Goal: Task Accomplishment & Management: Use online tool/utility

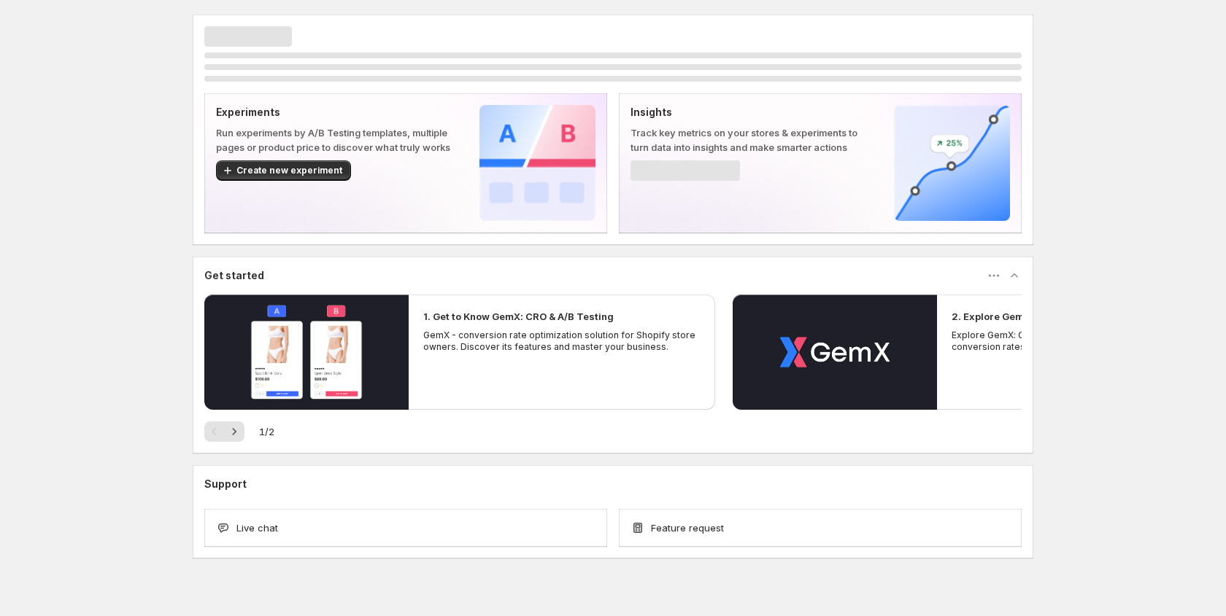
click at [82, 196] on div "Experiments Run experiments by A/B Testing templates, multiple pages or product…" at bounding box center [613, 319] width 1226 height 638
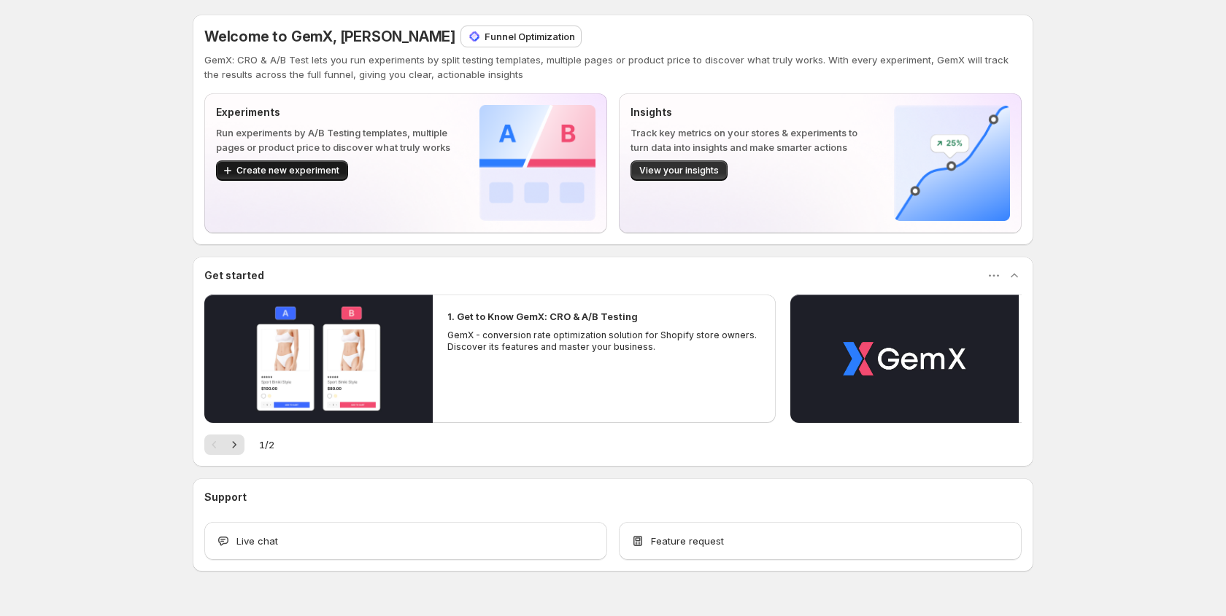
click at [279, 170] on span "Create new experiment" at bounding box center [287, 171] width 103 height 12
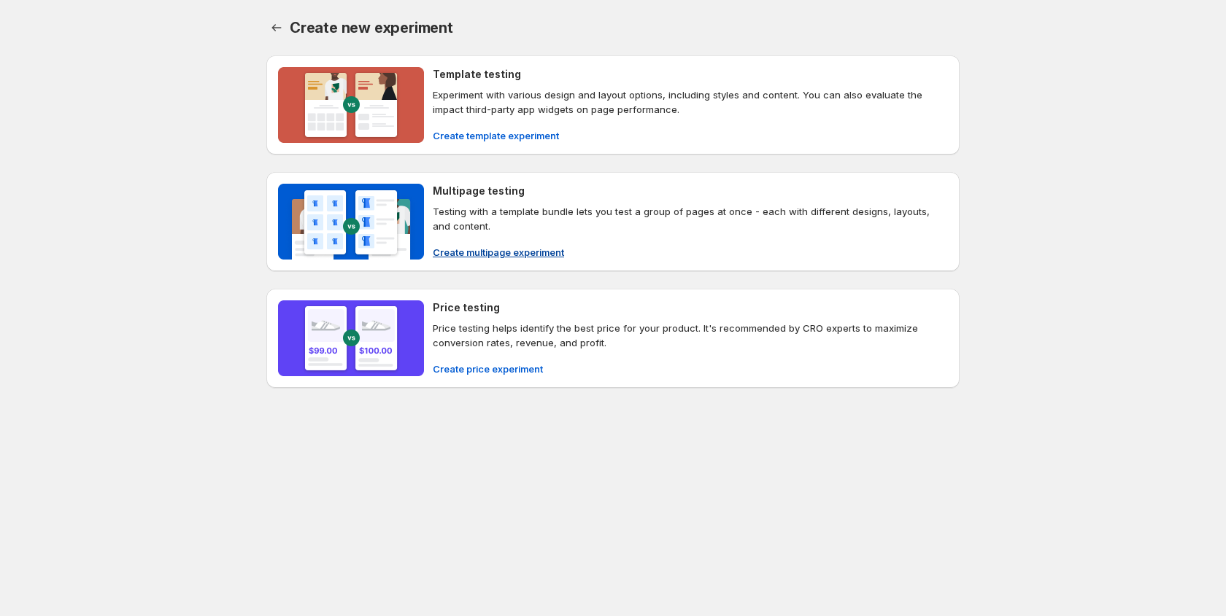
click at [502, 245] on span "Create multipage experiment" at bounding box center [498, 252] width 131 height 15
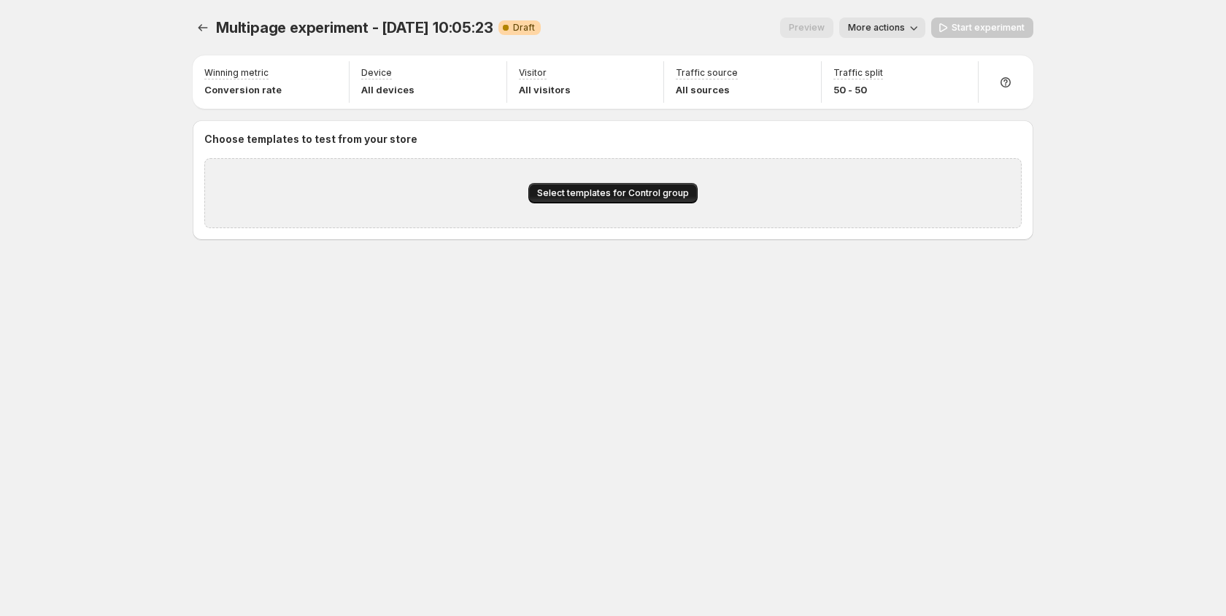
click at [590, 198] on span "Select templates for Control group" at bounding box center [613, 193] width 152 height 12
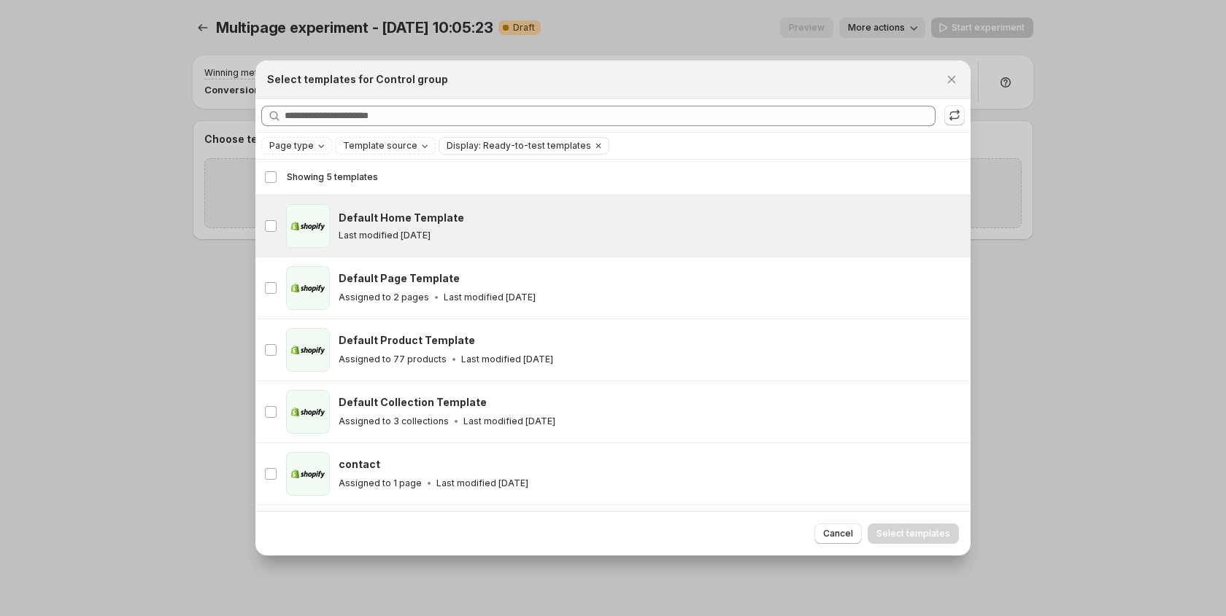
click at [360, 224] on h3 "Default Home Template" at bounding box center [401, 218] width 125 height 15
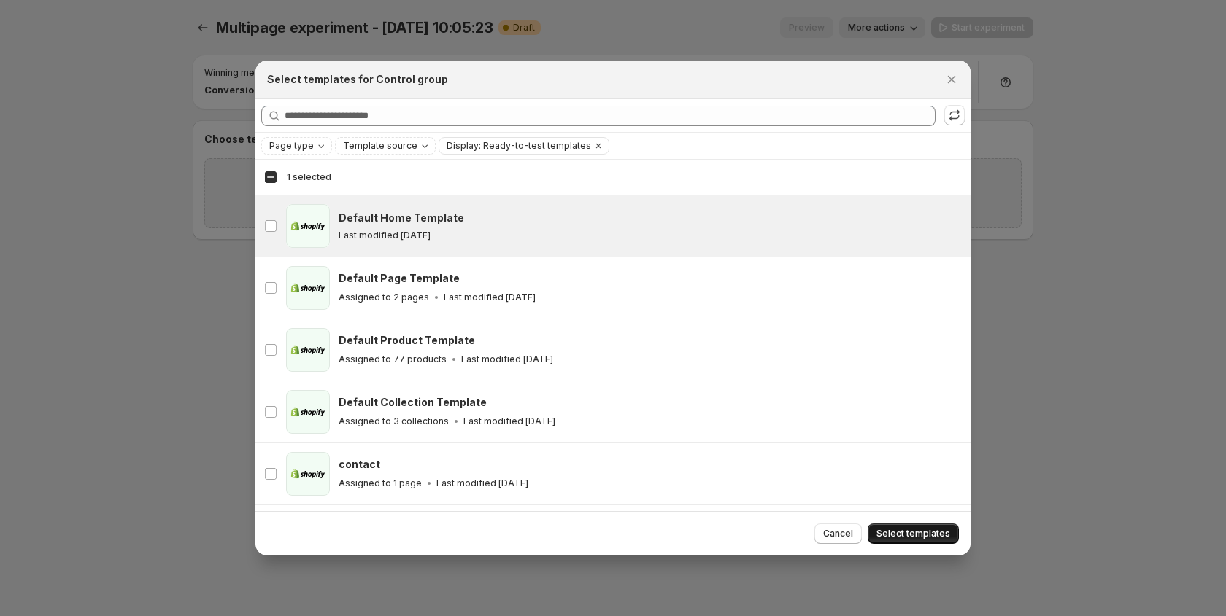
click at [916, 531] on span "Select templates" at bounding box center [913, 534] width 74 height 12
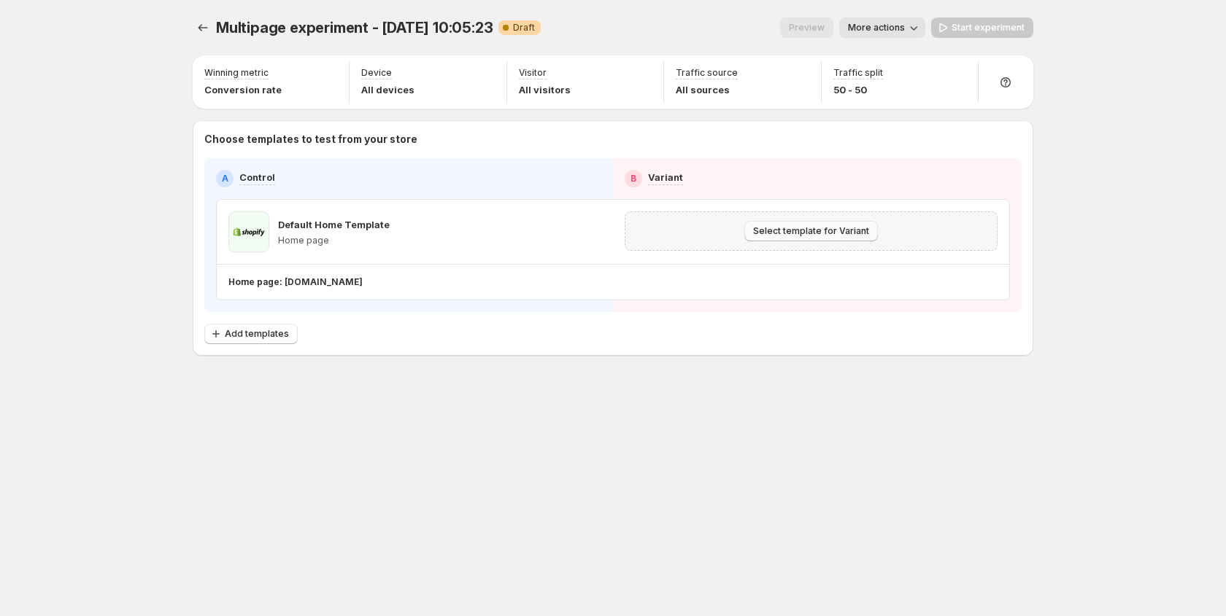
click at [774, 235] on span "Select template for Variant" at bounding box center [811, 231] width 116 height 12
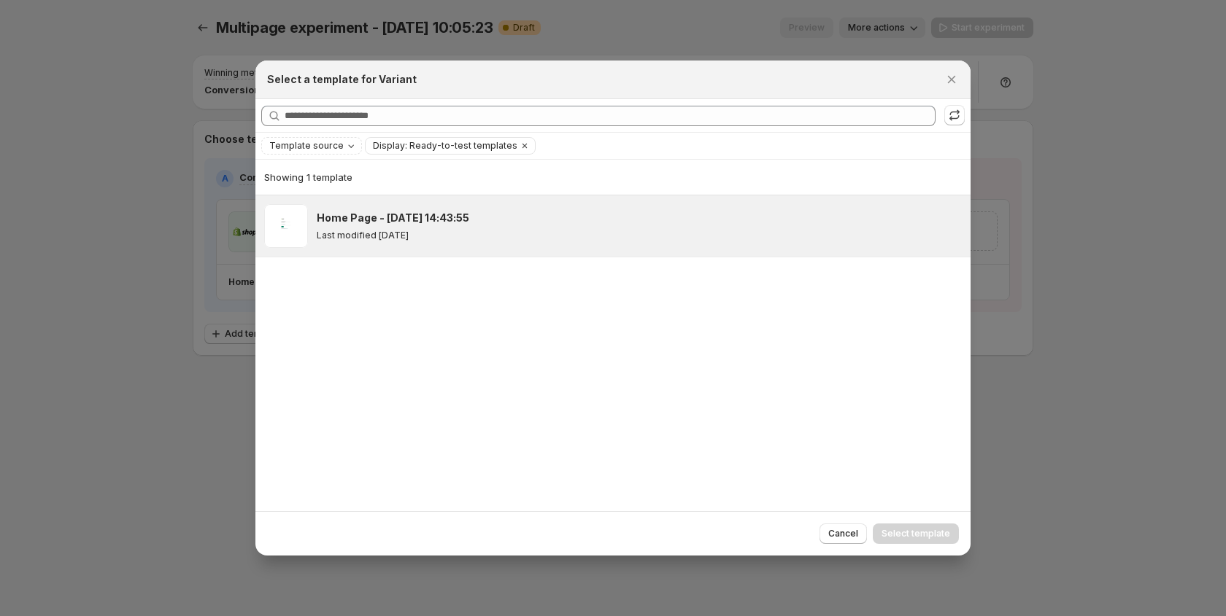
click at [386, 224] on h3 "Home Page - Sep 16, 14:43:55" at bounding box center [393, 218] width 152 height 15
click at [908, 533] on span "Select template" at bounding box center [915, 534] width 69 height 12
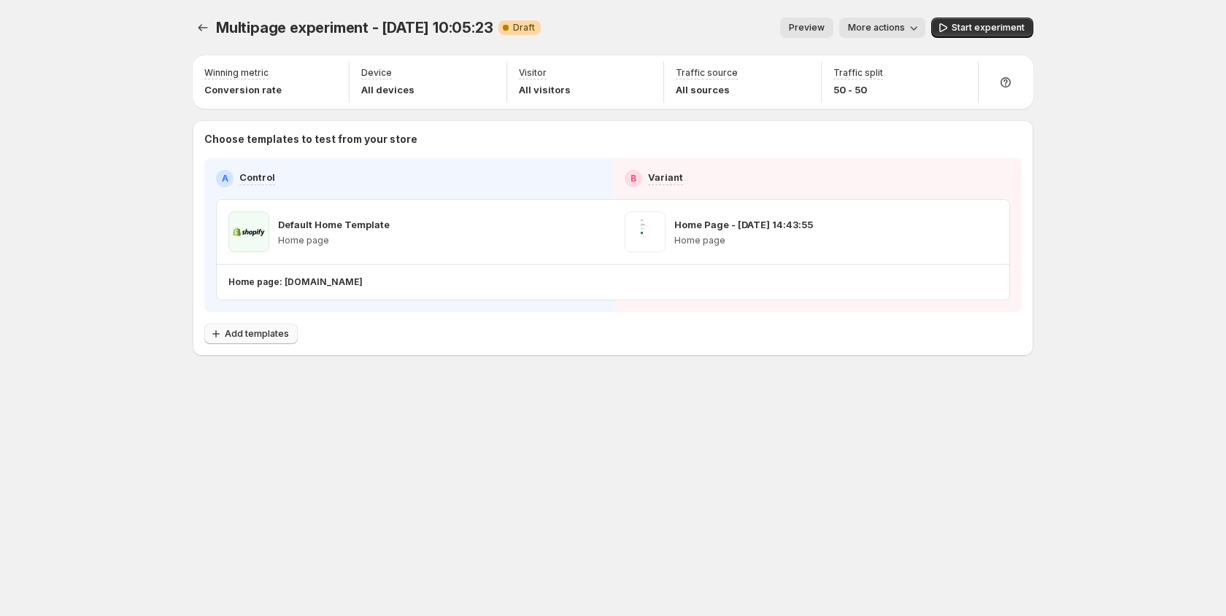
click at [251, 330] on span "Add templates" at bounding box center [257, 334] width 64 height 12
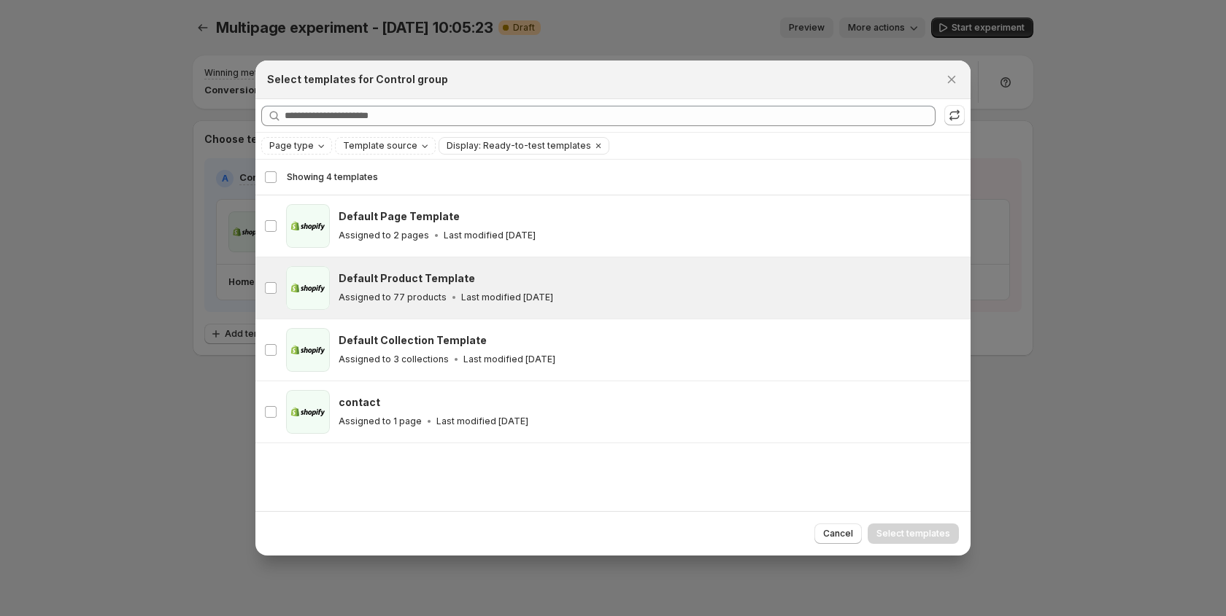
click at [428, 280] on h3 "Default Product Template" at bounding box center [407, 278] width 136 height 15
click at [895, 536] on span "Select templates" at bounding box center [913, 534] width 74 height 12
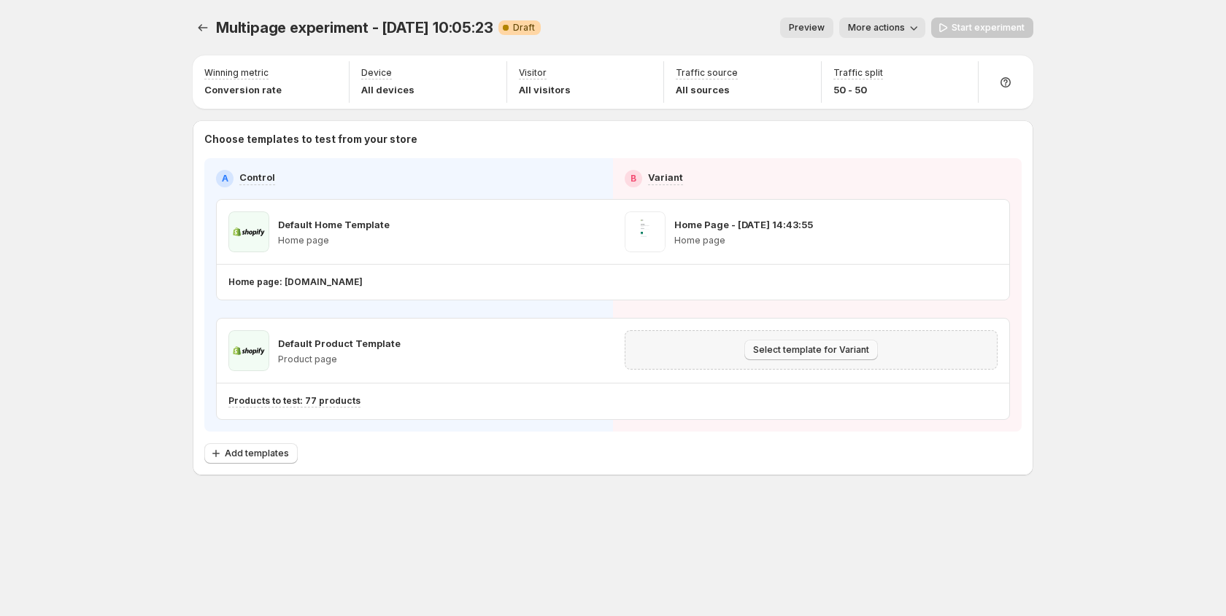
click at [789, 351] on span "Select template for Variant" at bounding box center [811, 350] width 116 height 12
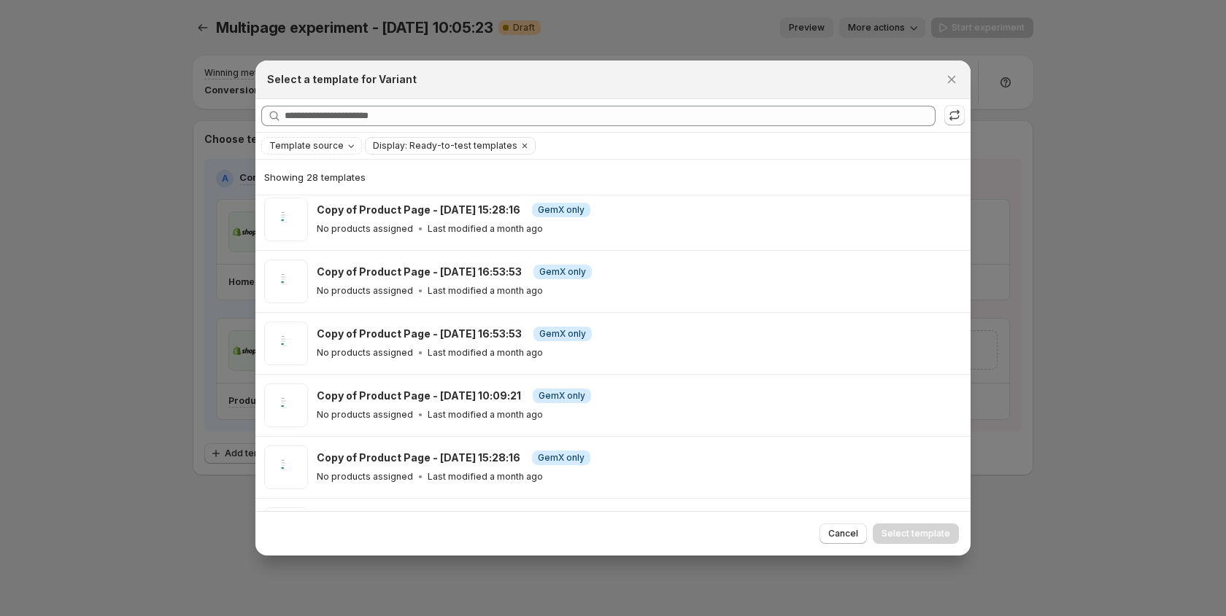
scroll to position [447, 0]
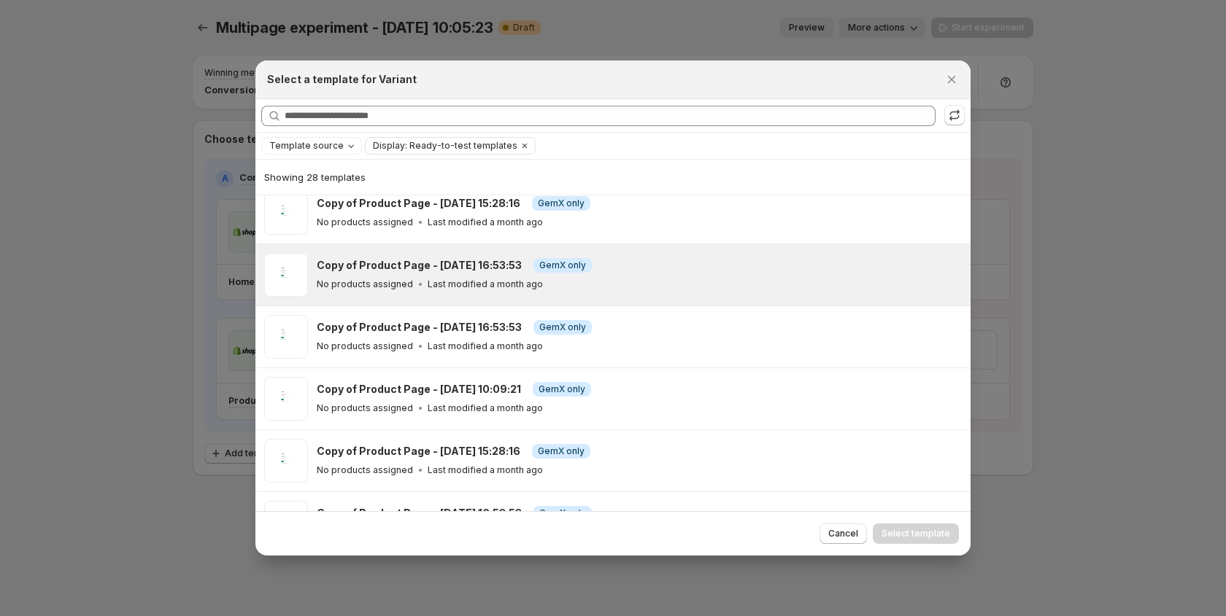
click at [422, 269] on h3 "Copy of Product Page - Aug 22, 16:53:53" at bounding box center [419, 265] width 205 height 15
click at [901, 530] on span "Select template" at bounding box center [915, 534] width 69 height 12
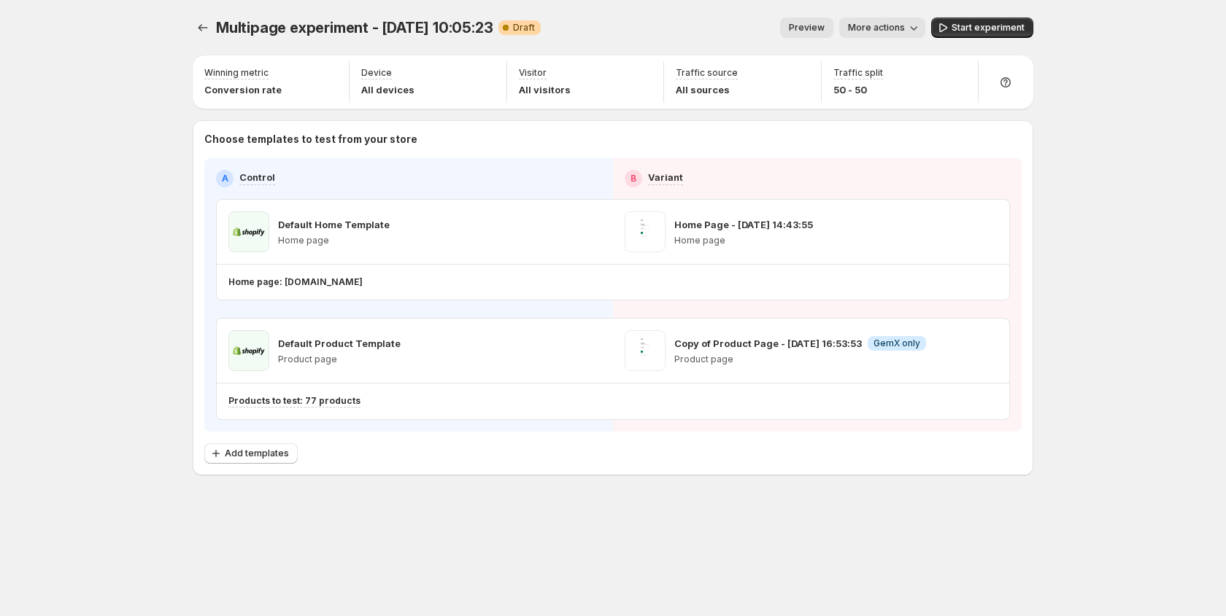
scroll to position [0, 0]
click at [207, 31] on icon "Experiments" at bounding box center [203, 27] width 15 height 15
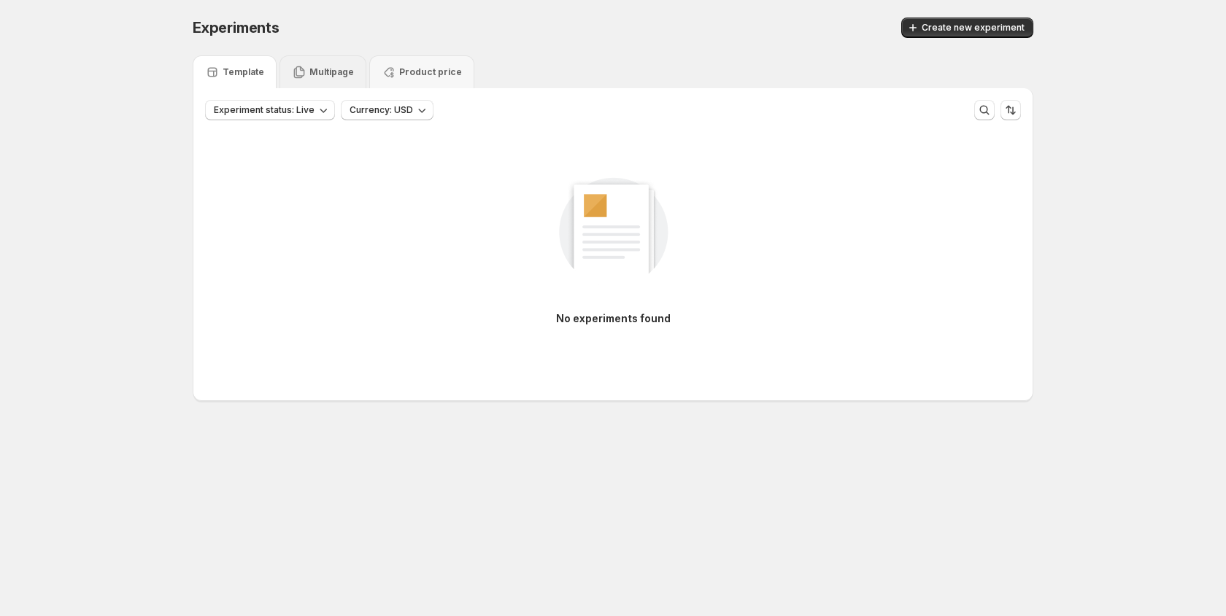
click at [340, 66] on p "Multipage" at bounding box center [331, 72] width 45 height 12
click at [240, 59] on div "Template" at bounding box center [235, 71] width 84 height 33
click at [322, 74] on p "Multipage" at bounding box center [331, 72] width 45 height 12
click at [310, 109] on span "Experiment status: Live" at bounding box center [264, 110] width 101 height 12
click at [433, 155] on div "No experiments found" at bounding box center [613, 245] width 816 height 196
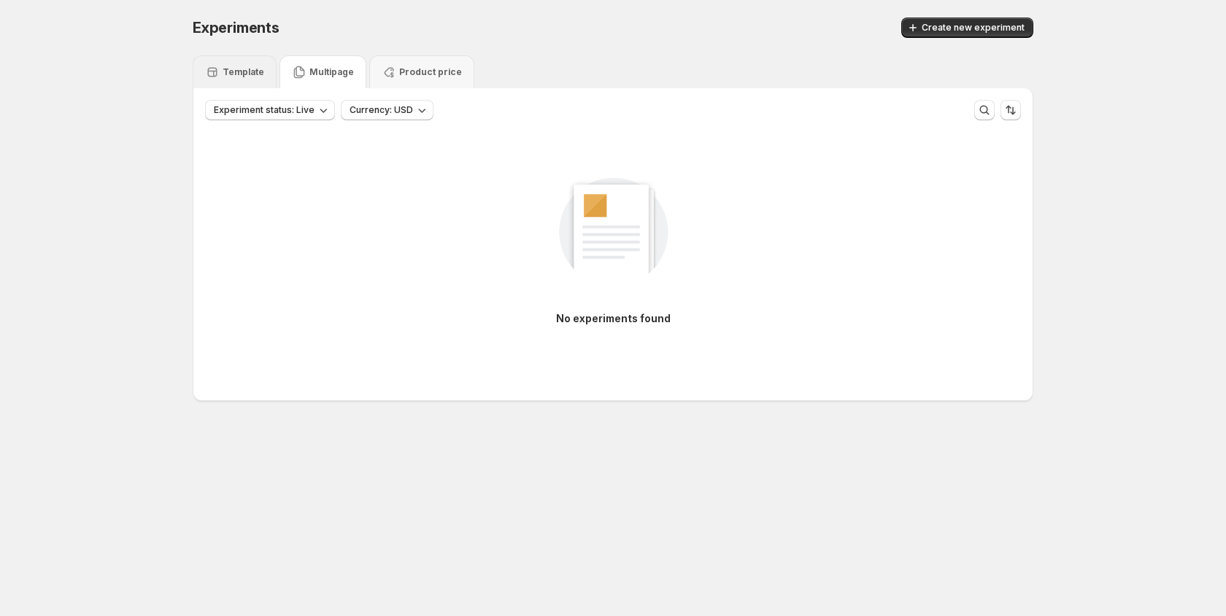
click at [238, 73] on p "Template" at bounding box center [244, 72] width 42 height 12
click at [434, 71] on p "Product price" at bounding box center [430, 72] width 63 height 12
click at [314, 71] on p "Multipage" at bounding box center [331, 72] width 45 height 12
click at [236, 77] on p "Template" at bounding box center [244, 72] width 42 height 12
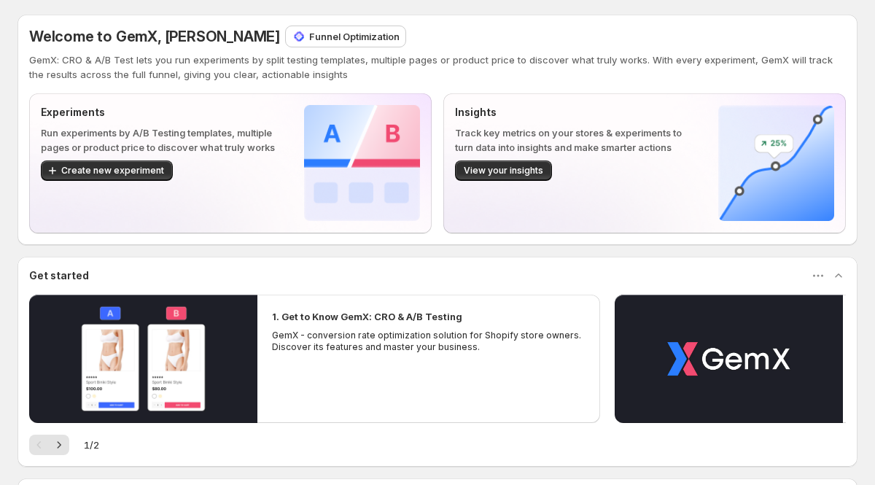
click at [501, 19] on div "Welcome to GemX, Victor Dinh Funnel Optimization GemX: CRO & A/B Test lets you …" at bounding box center [438, 130] width 840 height 231
click at [498, 2] on div "Welcome to GemX, Victor Dinh Funnel Optimization GemX: CRO & A/B Test lets you …" at bounding box center [438, 286] width 840 height 572
